Goal: Task Accomplishment & Management: Manage account settings

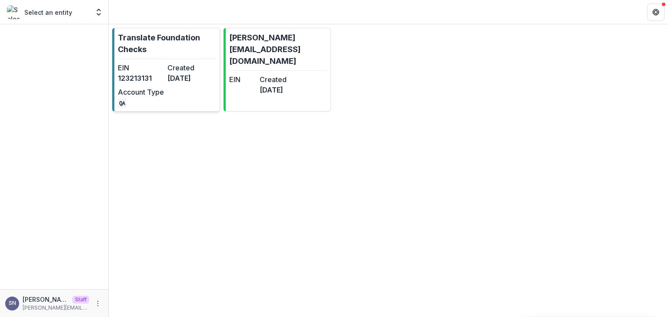
click at [137, 74] on dd "123213131" at bounding box center [141, 78] width 46 height 10
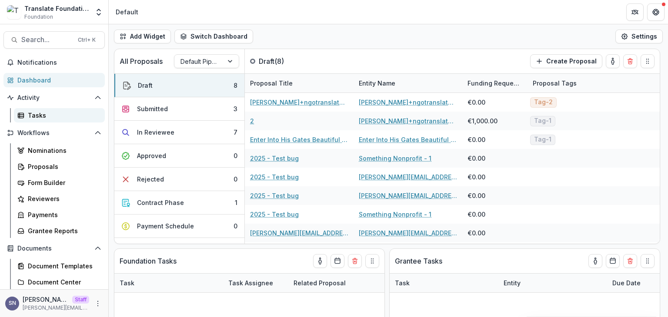
click at [48, 120] on link "Tasks" at bounding box center [59, 115] width 91 height 14
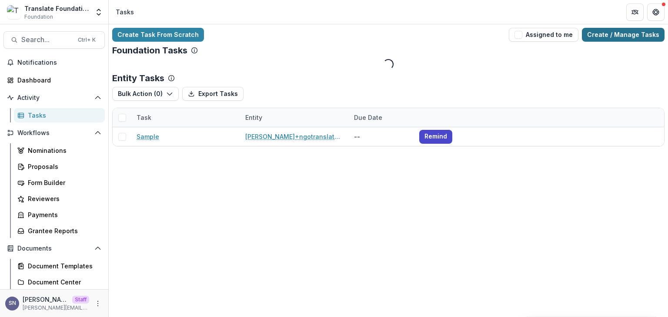
click at [638, 31] on link "Create / Manage Tasks" at bounding box center [623, 35] width 83 height 14
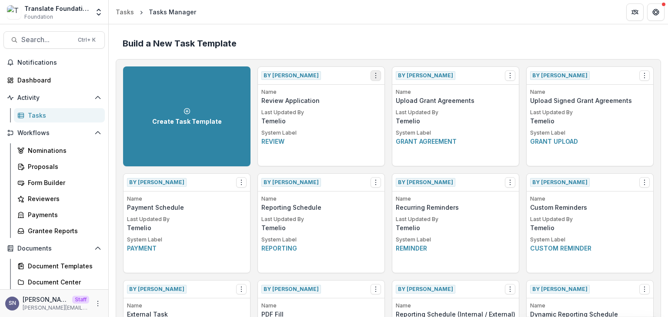
click at [374, 77] on icon "Options" at bounding box center [375, 75] width 7 height 7
click at [408, 119] on link "Create Task From Template" at bounding box center [425, 122] width 107 height 14
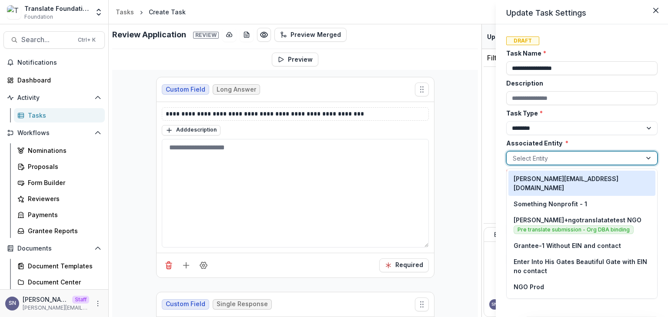
click at [534, 156] on div at bounding box center [574, 158] width 123 height 11
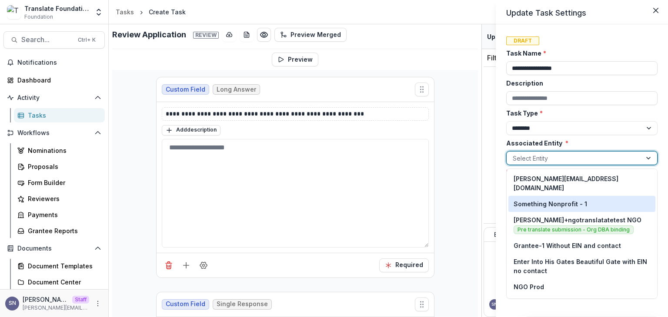
click at [562, 200] on p "Something Nonprofit - 1" at bounding box center [549, 204] width 73 height 9
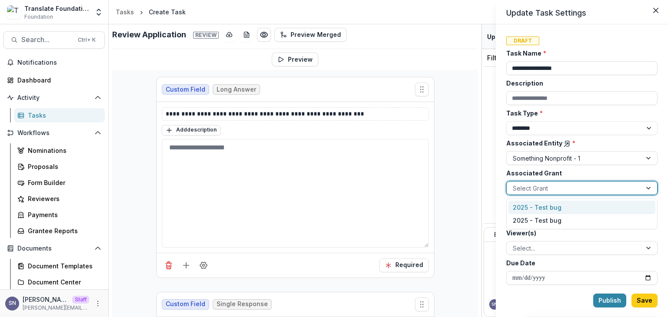
click at [548, 190] on div at bounding box center [574, 188] width 123 height 11
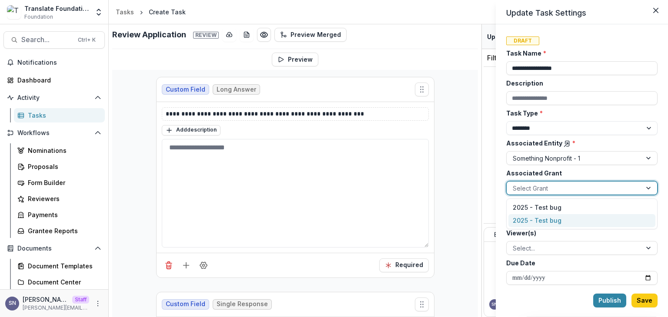
click at [551, 217] on div "2025 - Test bug" at bounding box center [581, 220] width 147 height 13
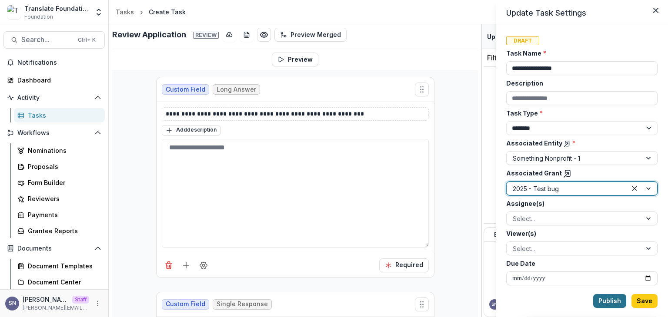
click at [619, 300] on button "Publish" at bounding box center [609, 301] width 33 height 14
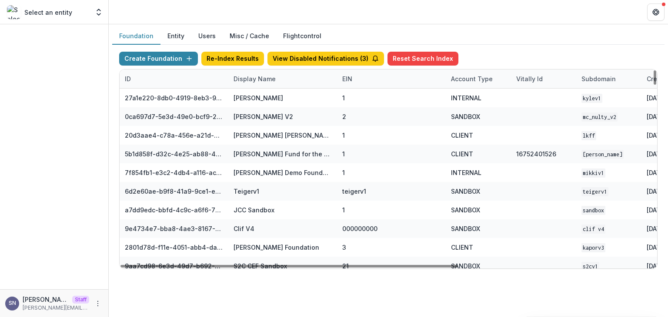
click at [254, 79] on div "Display Name" at bounding box center [254, 78] width 53 height 9
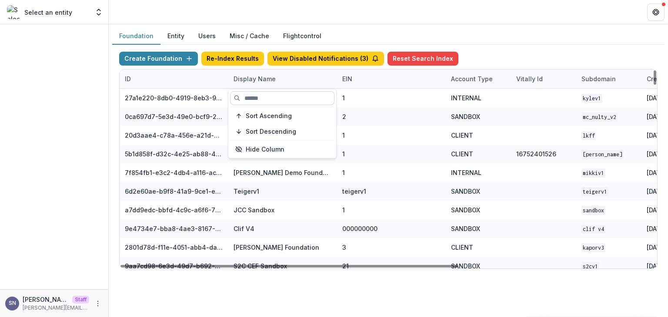
click at [249, 99] on input at bounding box center [282, 98] width 104 height 14
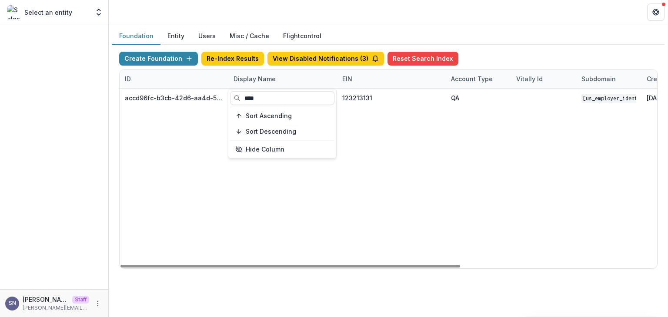
type input "****"
click at [231, 192] on div "accd96fc-b3cb-42d6-aa4d-507267802352 Translate Foundation Checks 123213131 QA 1…" at bounding box center [544, 179] width 848 height 180
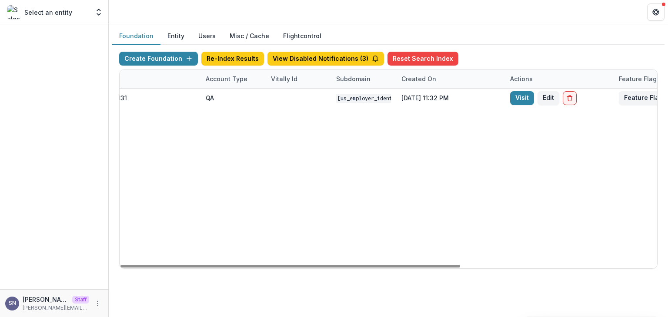
drag, startPoint x: 282, startPoint y: 265, endPoint x: 480, endPoint y: 243, distance: 199.8
click at [455, 268] on div at bounding box center [290, 266] width 340 height 3
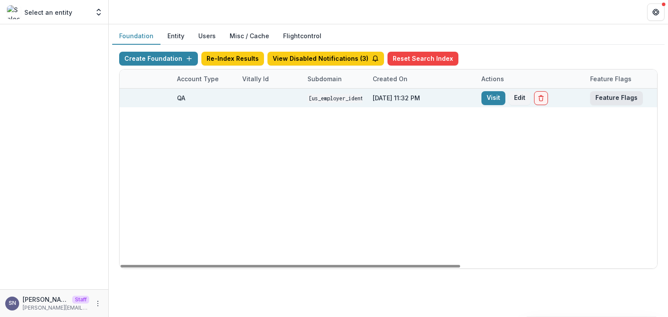
click at [616, 99] on button "Feature Flags" at bounding box center [616, 98] width 53 height 14
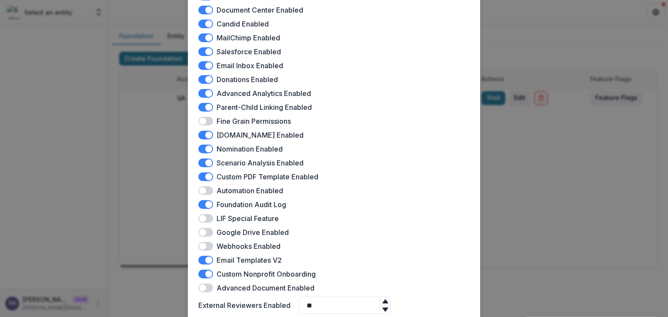
scroll to position [246, 0]
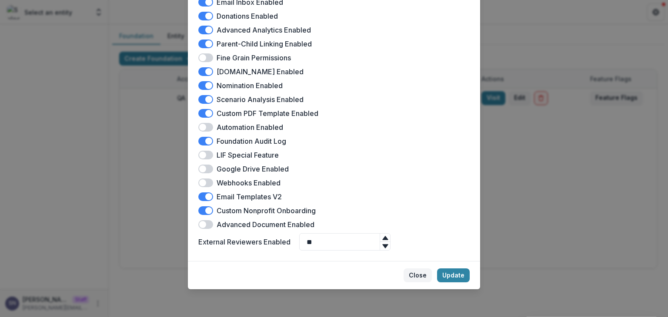
click at [419, 277] on button "Close" at bounding box center [417, 276] width 28 height 14
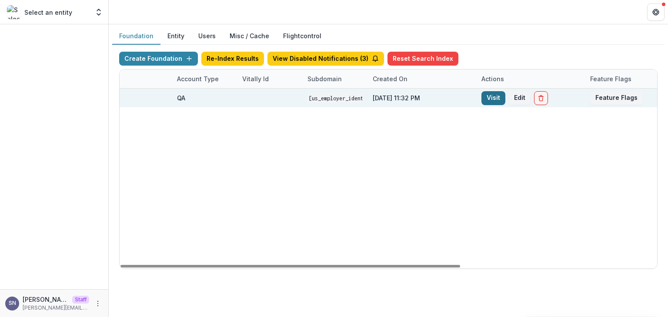
click at [493, 99] on link "Visit" at bounding box center [493, 98] width 24 height 14
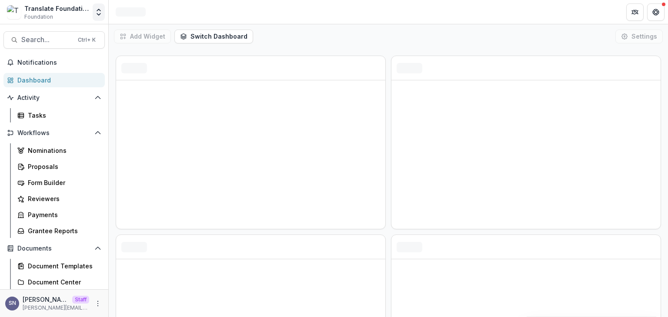
click at [99, 11] on icon "Open entity switcher" at bounding box center [98, 12] width 9 height 9
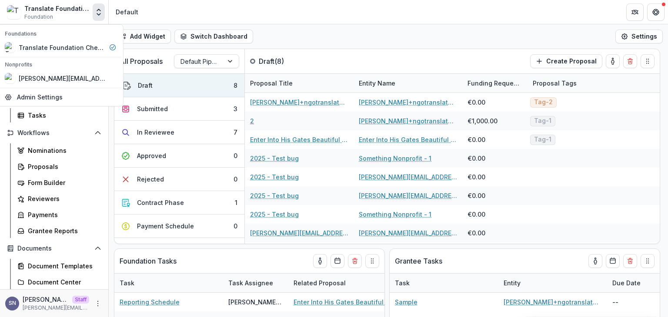
click at [315, 44] on div "Add Widget Switch Dashboard Default A1 New Dashboard Settings" at bounding box center [388, 36] width 559 height 24
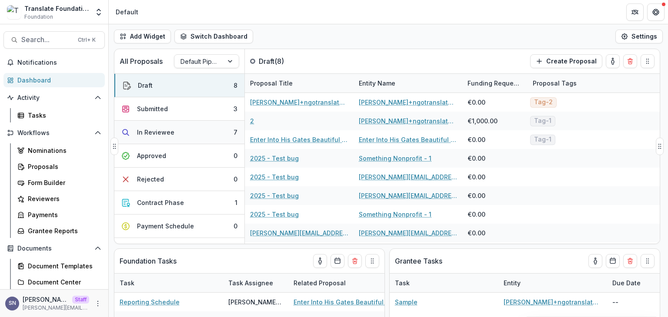
click at [178, 138] on button "In Reviewee 7" at bounding box center [179, 132] width 130 height 23
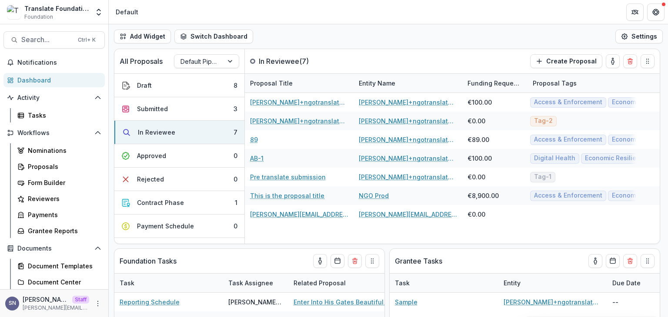
click at [310, 20] on header "Default" at bounding box center [388, 12] width 559 height 24
click at [47, 169] on div "Proposals" at bounding box center [63, 166] width 70 height 9
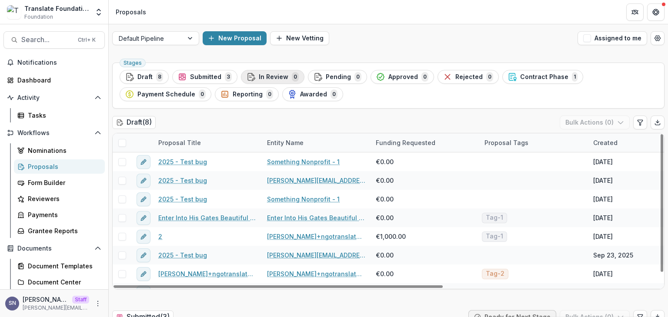
click at [271, 73] on span "In Review" at bounding box center [274, 76] width 30 height 7
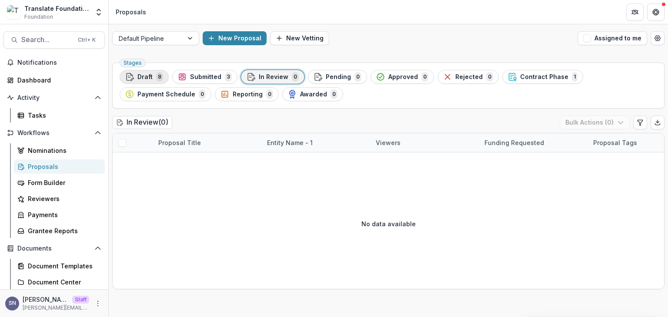
click at [149, 78] on span "Draft" at bounding box center [144, 76] width 15 height 7
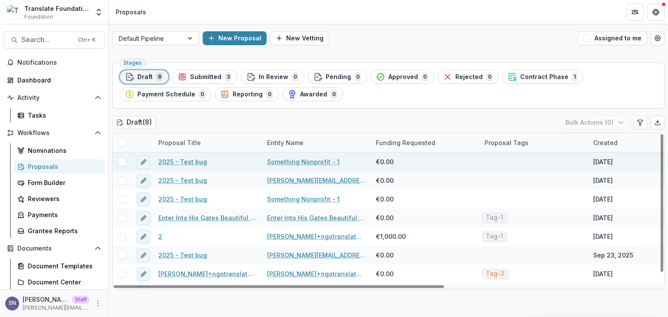
click at [184, 161] on link "2025 - Test bug" at bounding box center [182, 161] width 49 height 9
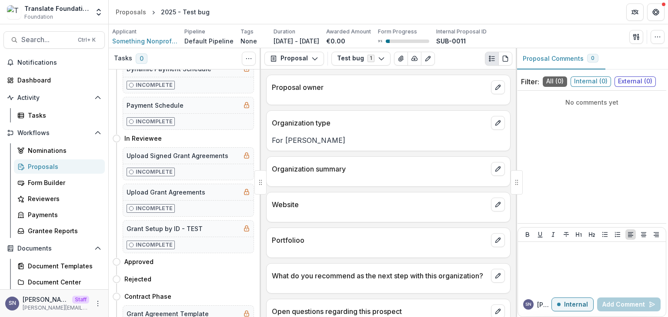
scroll to position [87, 0]
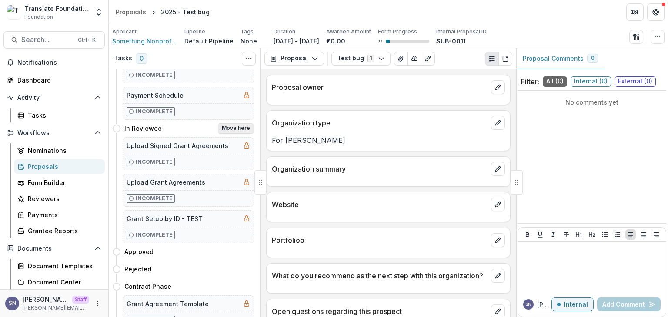
click at [227, 128] on button "Move here" at bounding box center [236, 128] width 36 height 10
select select "**********"
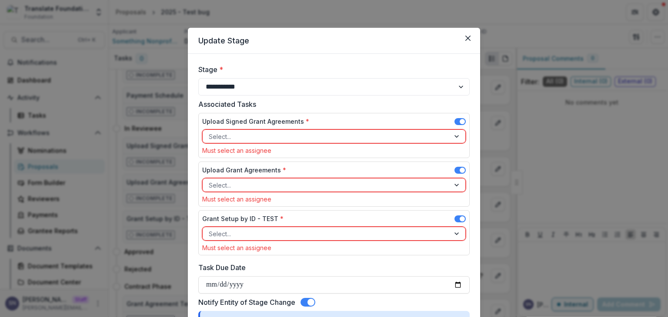
click at [461, 120] on span at bounding box center [462, 121] width 5 height 5
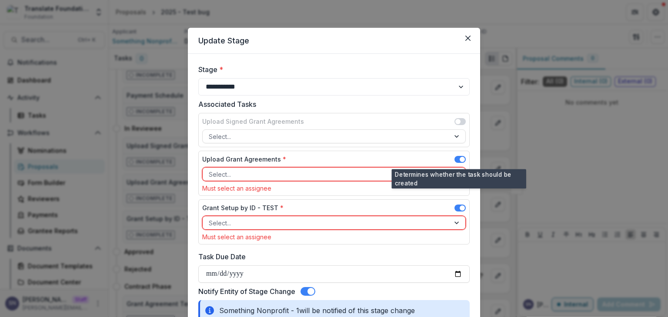
click at [459, 156] on span at bounding box center [459, 159] width 11 height 7
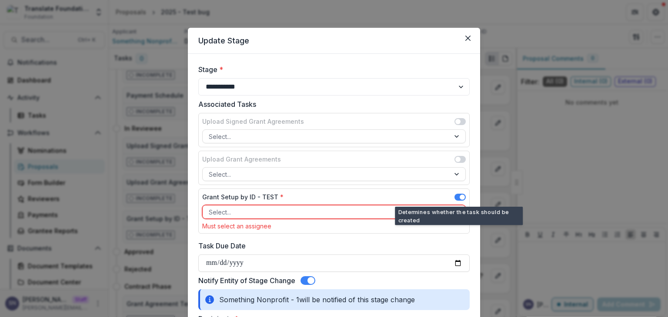
click at [461, 195] on span at bounding box center [462, 197] width 5 height 5
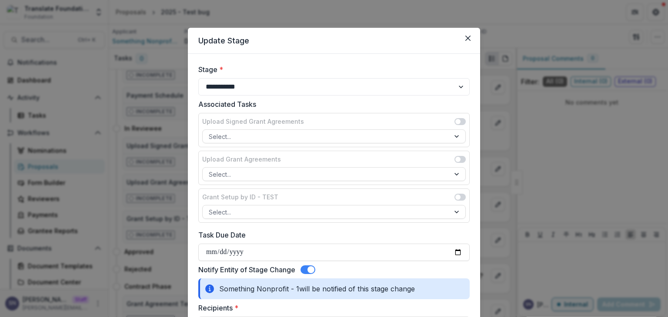
click at [313, 269] on span at bounding box center [310, 269] width 7 height 7
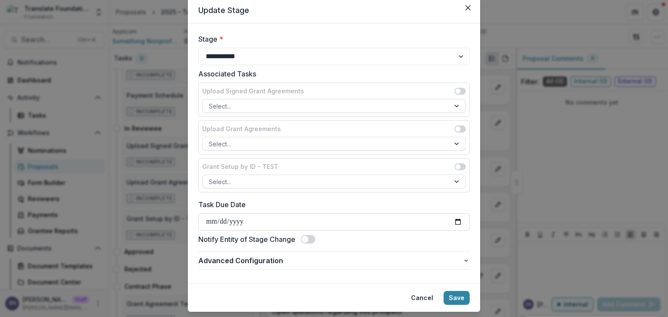
scroll to position [52, 0]
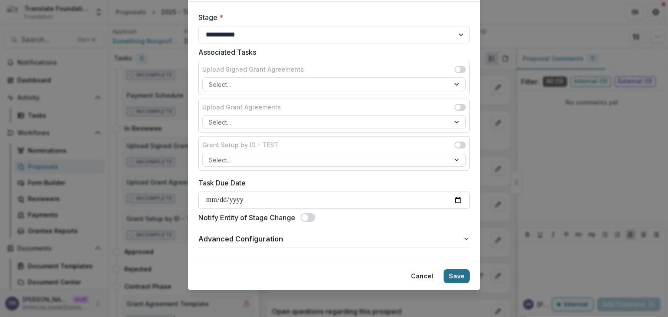
click at [463, 273] on button "Save" at bounding box center [456, 277] width 26 height 14
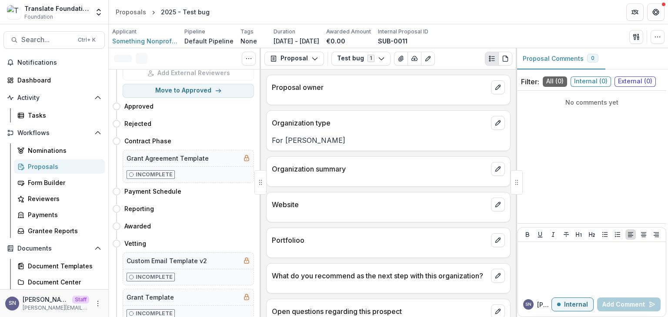
scroll to position [0, 0]
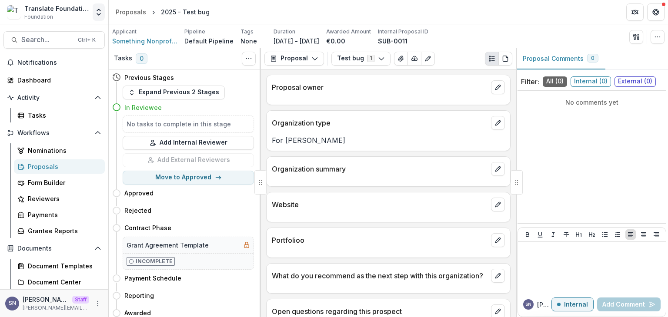
click at [100, 9] on icon "Open entity switcher" at bounding box center [98, 12] width 9 height 9
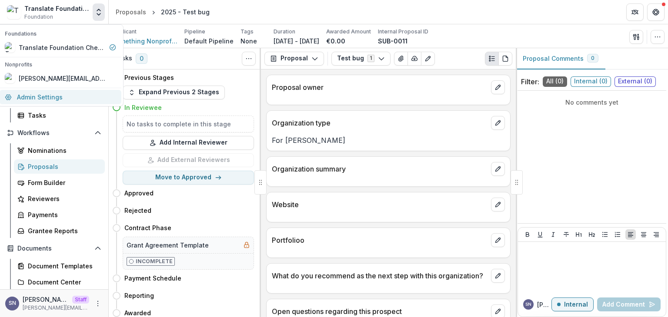
click at [79, 103] on link "Admin Settings" at bounding box center [61, 97] width 122 height 14
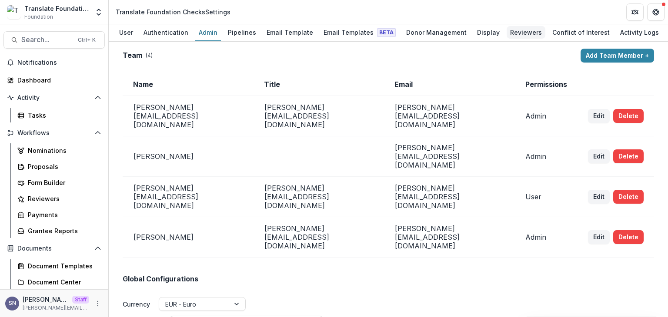
click at [506, 33] on div "Reviewers" at bounding box center [525, 32] width 39 height 13
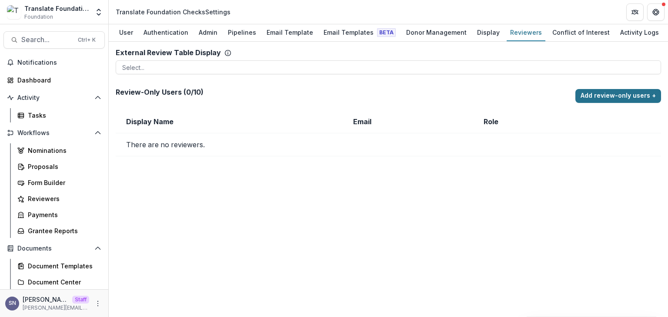
click at [603, 94] on button "Add review-only users +" at bounding box center [618, 96] width 86 height 14
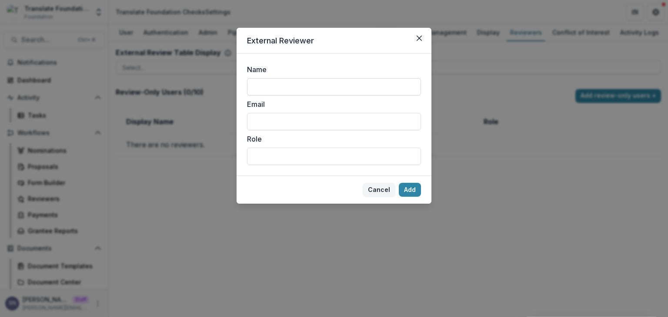
click at [280, 91] on input "Name" at bounding box center [334, 86] width 174 height 17
type input "*****"
click at [272, 125] on input "Email" at bounding box center [334, 121] width 174 height 17
click at [276, 117] on input "**********" at bounding box center [334, 121] width 174 height 17
type input "**********"
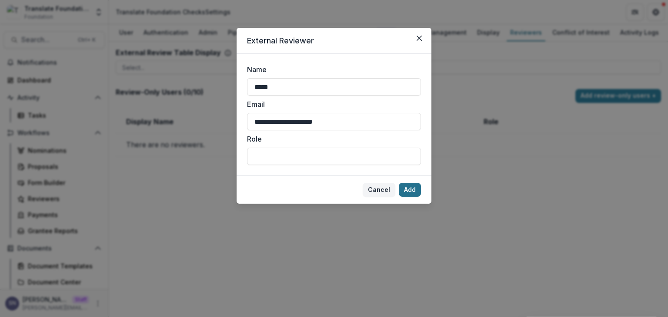
click at [400, 186] on button "Add" at bounding box center [410, 190] width 22 height 14
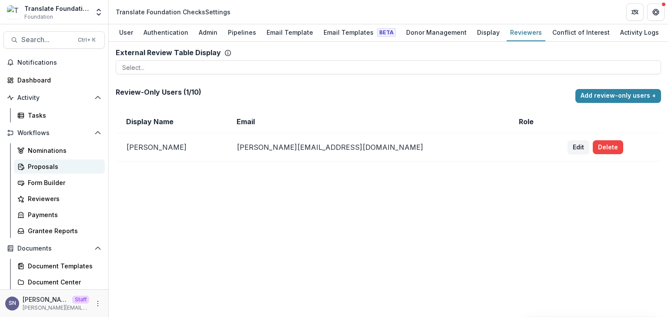
click at [35, 171] on div "Proposals" at bounding box center [63, 166] width 70 height 9
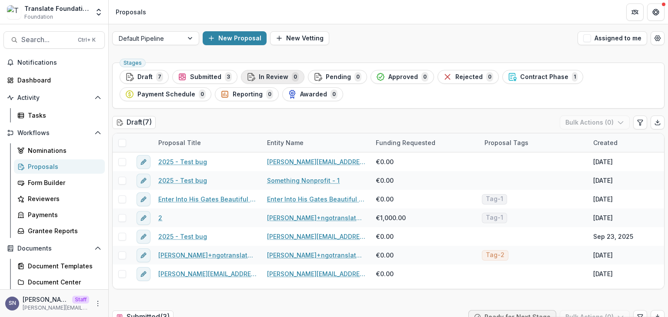
click at [273, 76] on span "In Review" at bounding box center [274, 76] width 30 height 7
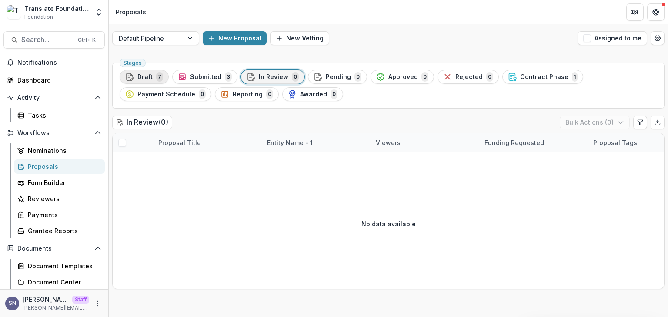
click at [142, 74] on span "Draft" at bounding box center [144, 76] width 15 height 7
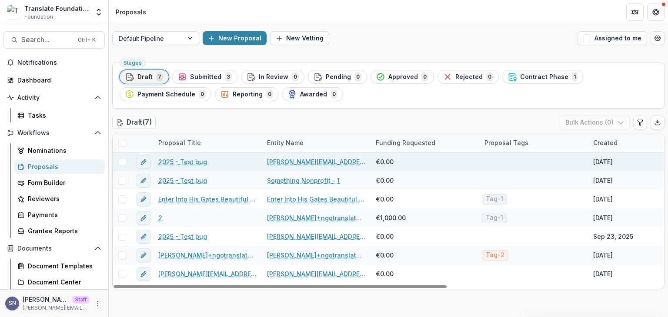
click at [182, 164] on link "2025 - Test bug" at bounding box center [182, 161] width 49 height 9
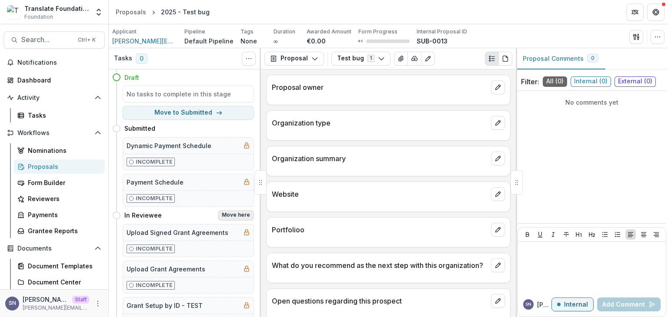
click at [229, 213] on button "Move here" at bounding box center [236, 215] width 36 height 10
select select "**********"
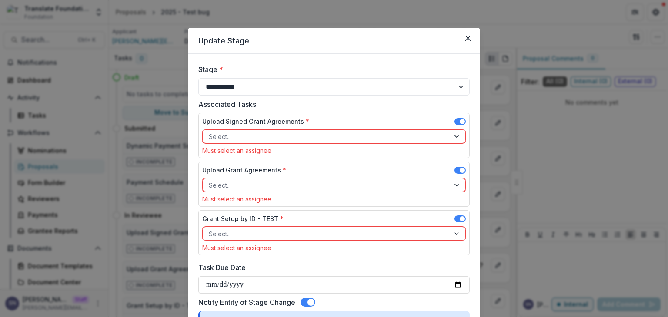
click at [463, 119] on span at bounding box center [459, 121] width 11 height 7
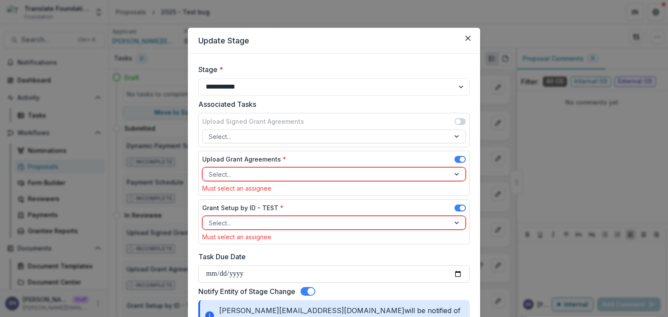
click at [457, 158] on span at bounding box center [459, 159] width 11 height 7
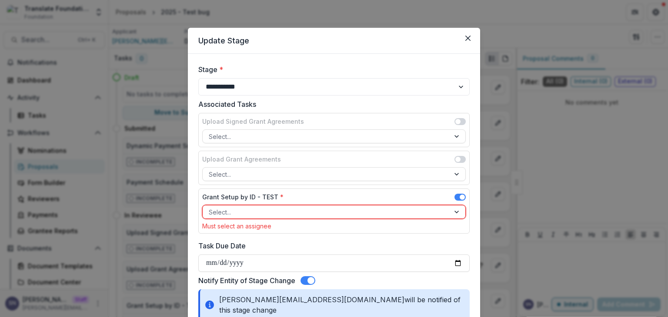
click at [461, 197] on span at bounding box center [462, 197] width 5 height 5
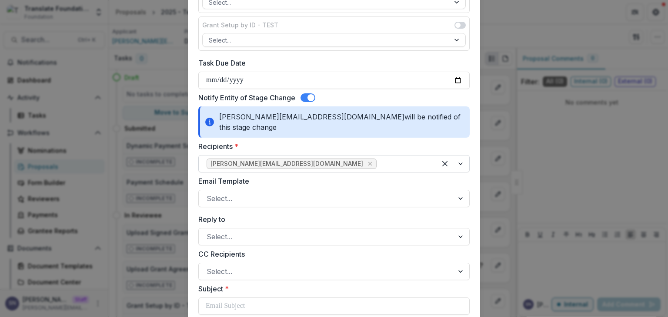
scroll to position [174, 0]
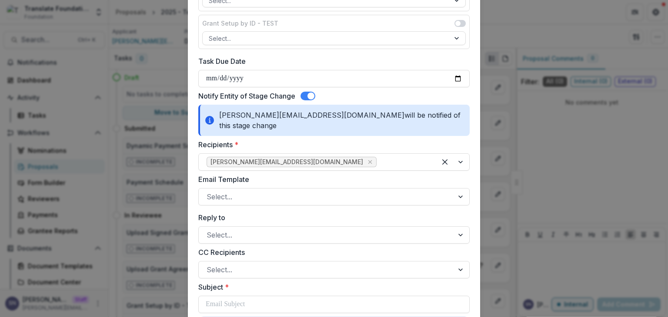
click at [303, 95] on span at bounding box center [307, 96] width 15 height 9
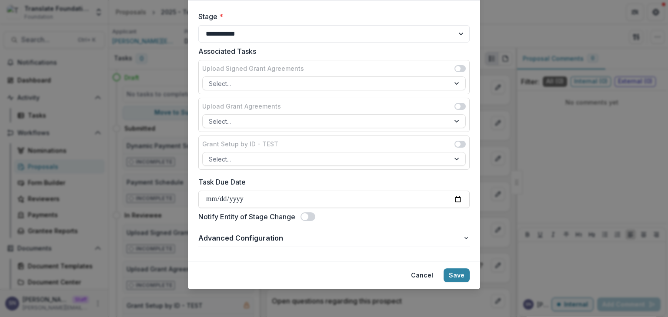
scroll to position [52, 0]
click at [450, 275] on button "Save" at bounding box center [456, 277] width 26 height 14
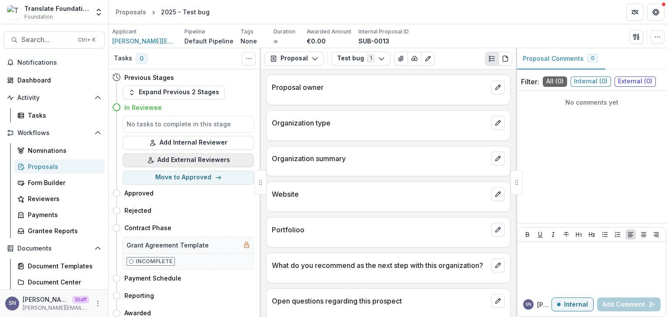
click at [200, 160] on button "Add External Reviewers" at bounding box center [188, 160] width 131 height 14
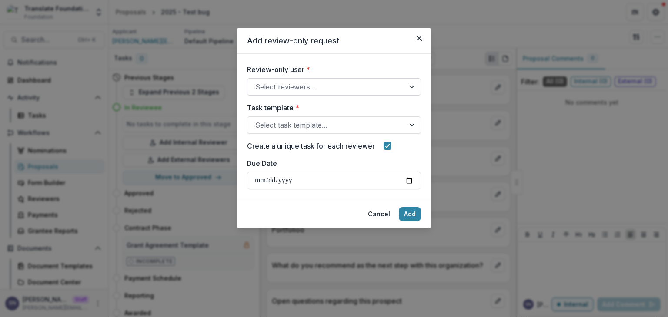
click at [293, 83] on div at bounding box center [326, 87] width 142 height 12
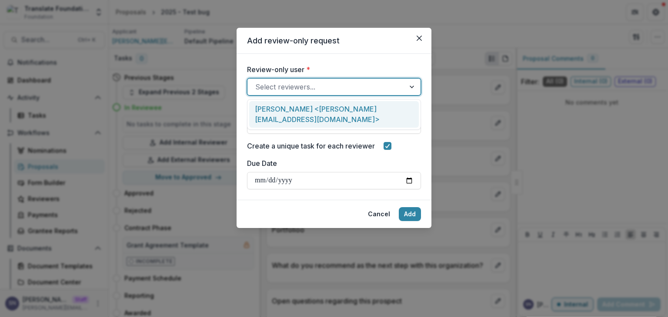
click at [296, 105] on div "Shawn <shawn+7@trytemelio.com>" at bounding box center [334, 114] width 170 height 27
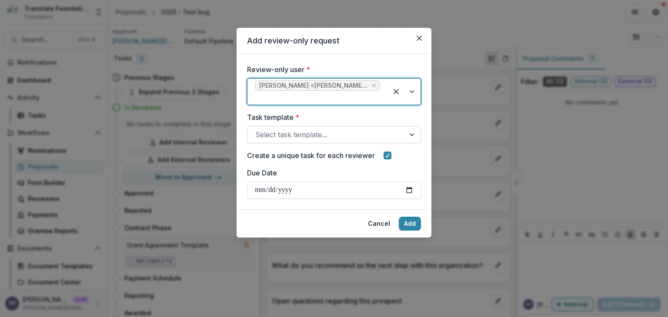
click at [290, 126] on div "Select task template..." at bounding box center [334, 134] width 174 height 17
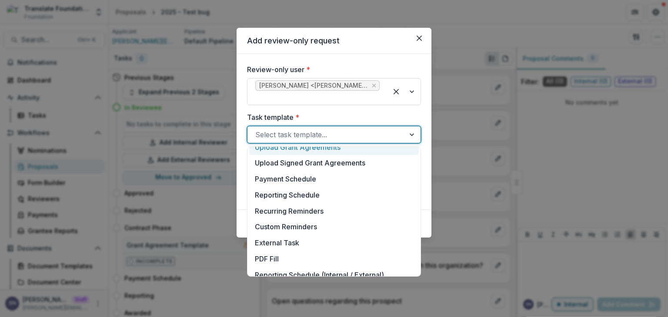
scroll to position [43, 0]
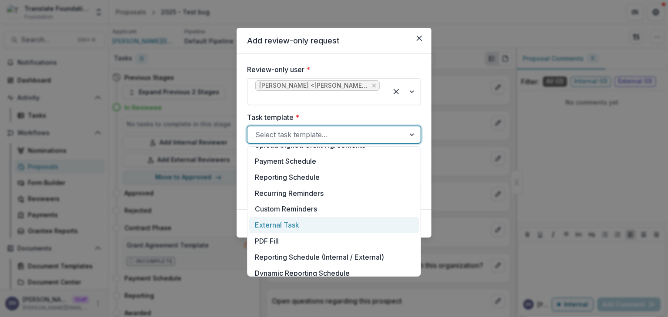
click at [283, 221] on div "External Task" at bounding box center [334, 225] width 170 height 16
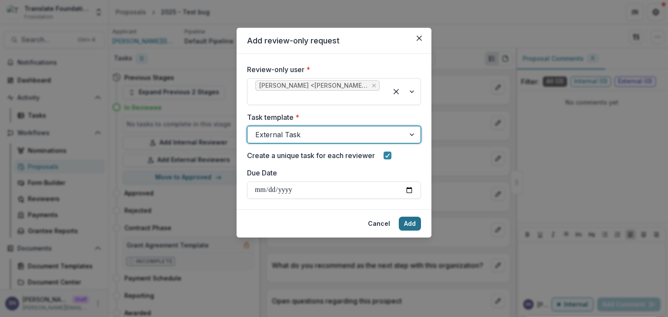
click at [417, 226] on button "Add" at bounding box center [410, 224] width 22 height 14
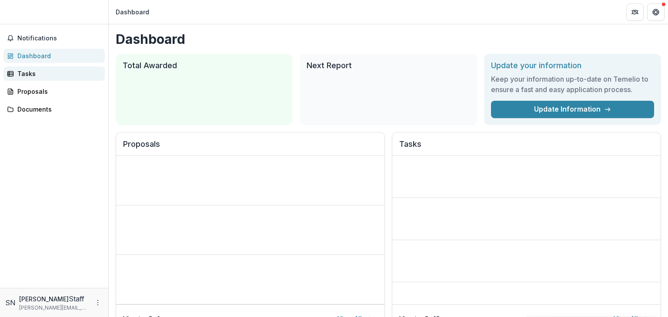
click at [25, 70] on div "Tasks" at bounding box center [57, 73] width 80 height 9
